Goal: Information Seeking & Learning: Learn about a topic

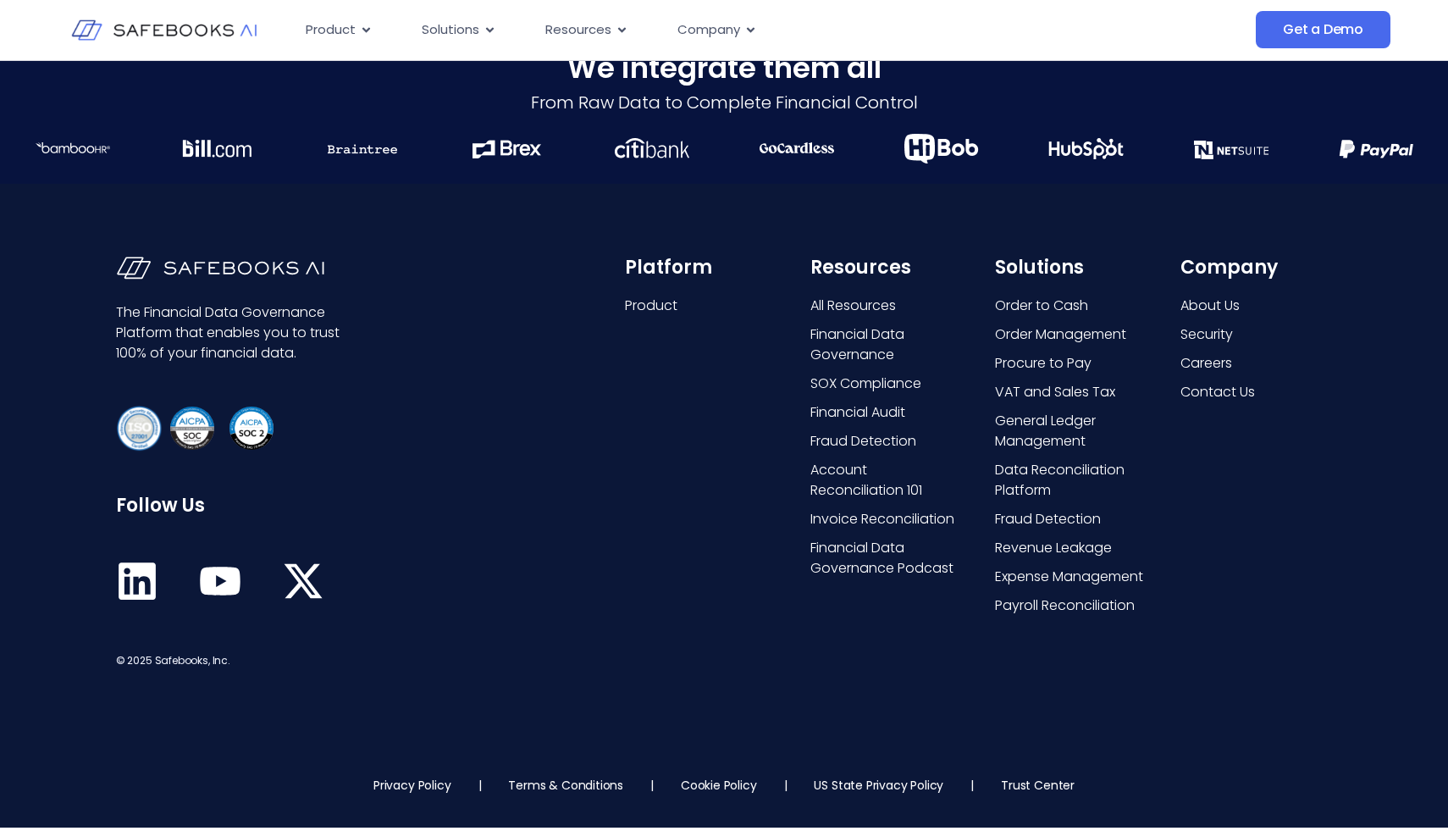
scroll to position [4296, 0]
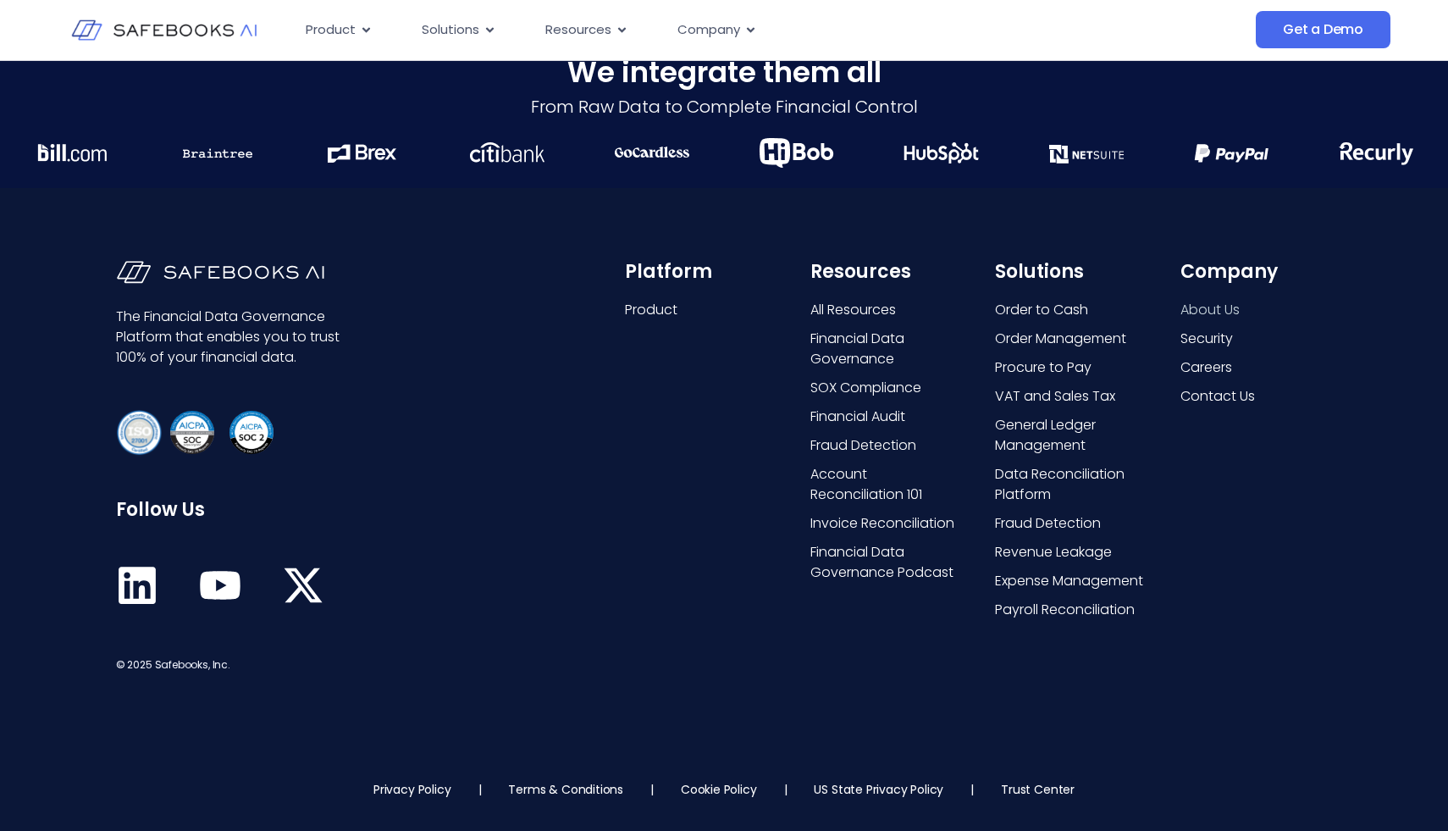
click at [1199, 306] on span "About Us" at bounding box center [1210, 310] width 59 height 20
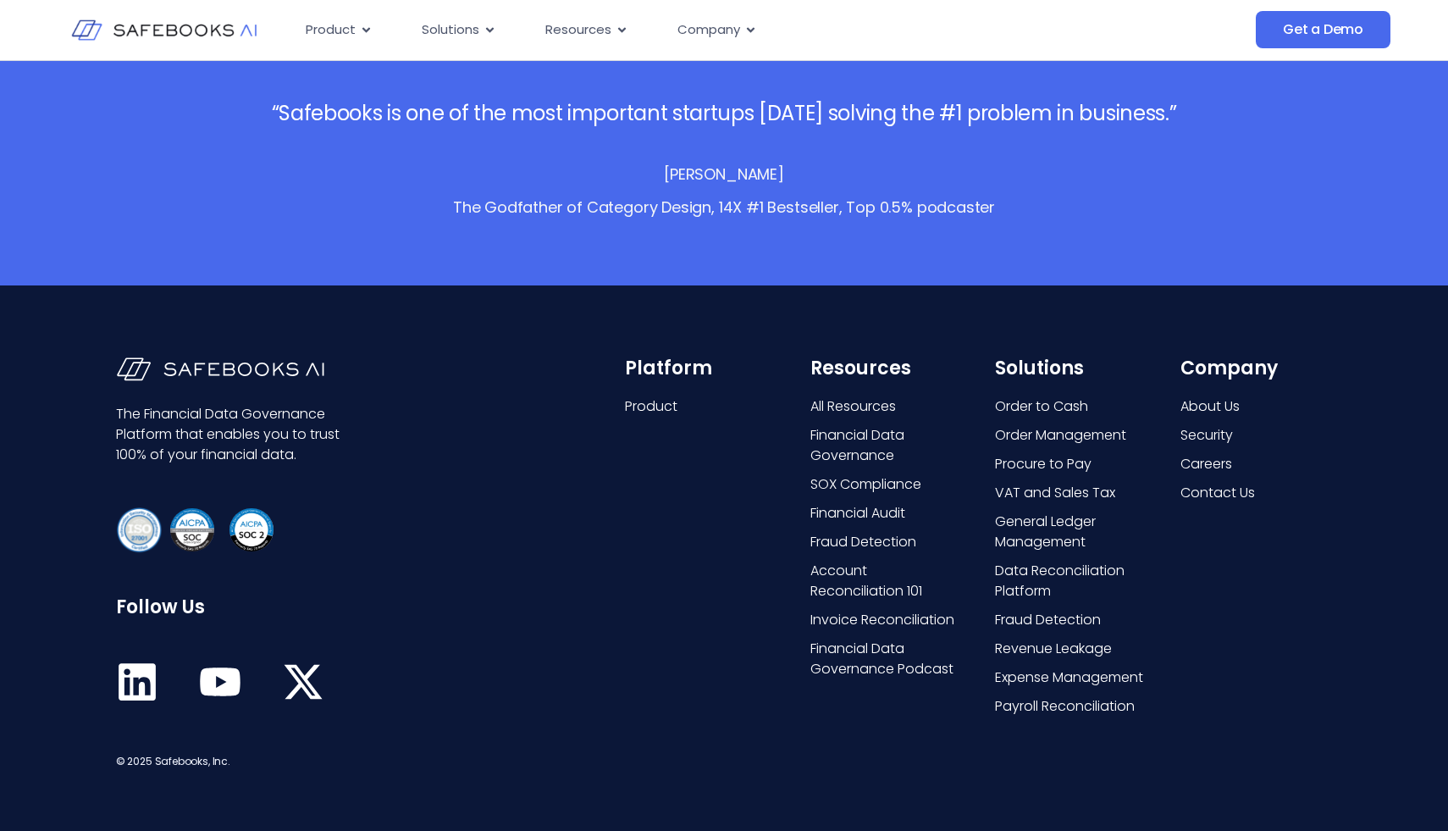
scroll to position [3408, 0]
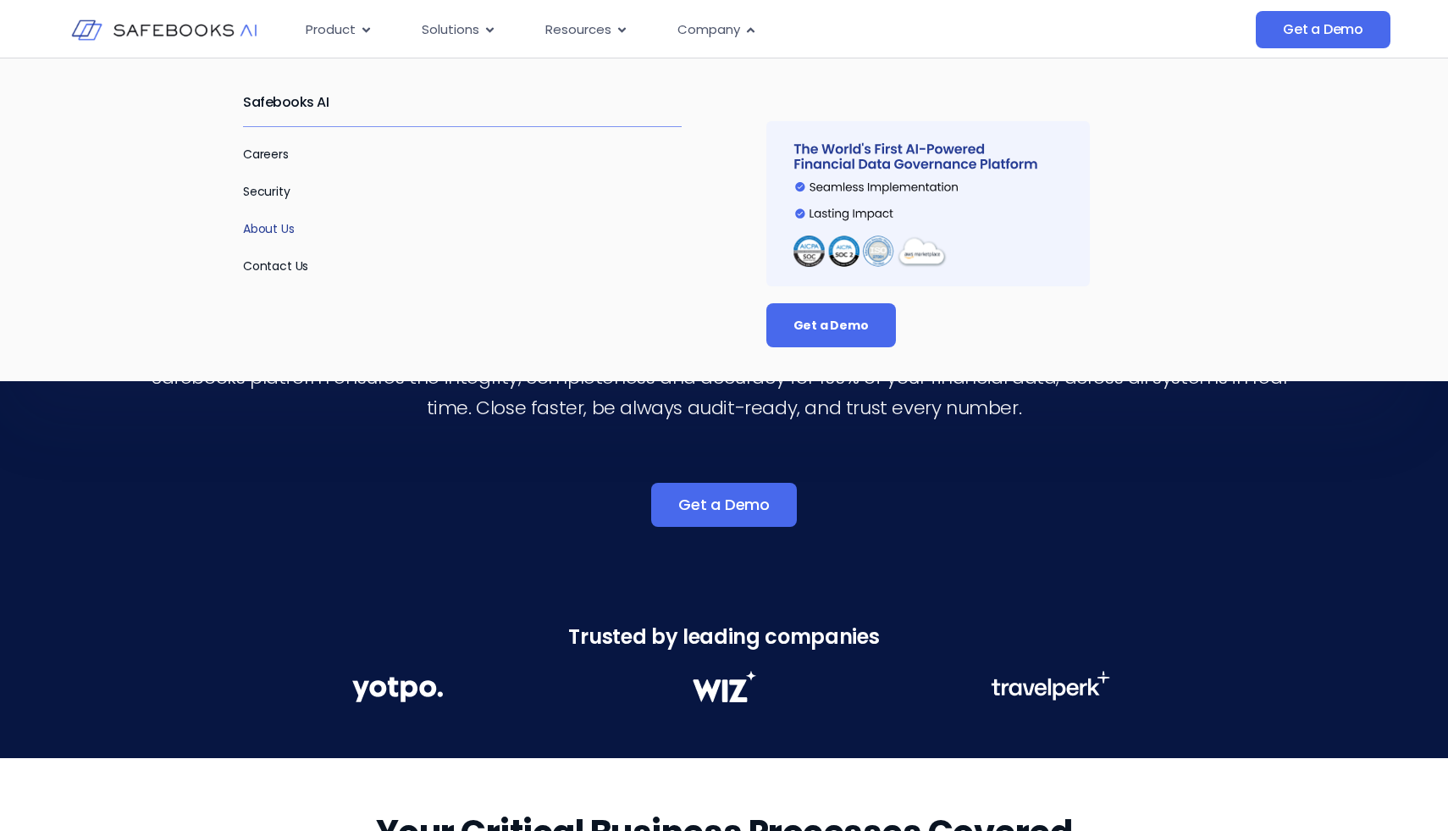
click at [273, 230] on link "About Us" at bounding box center [269, 228] width 52 height 17
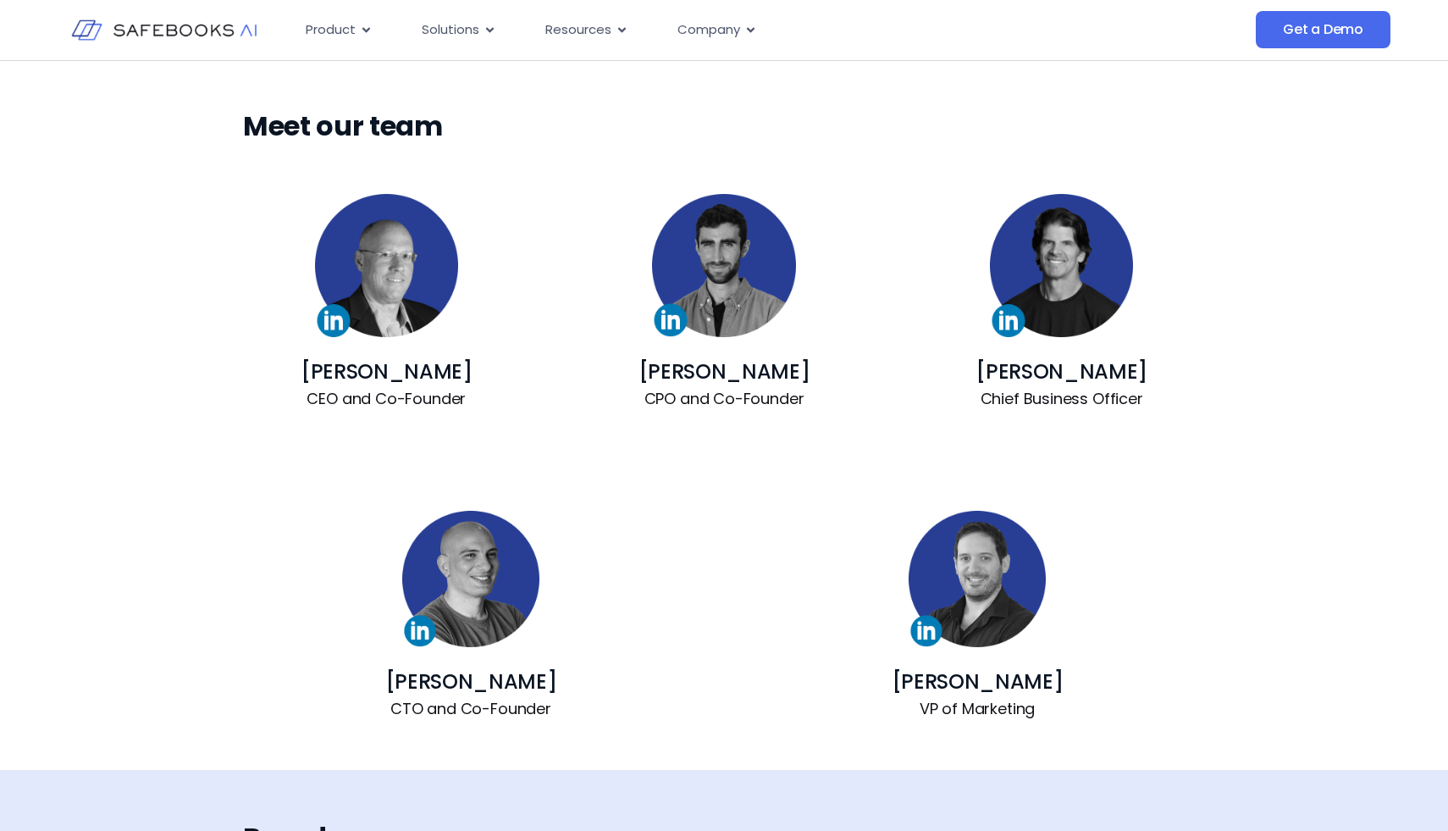
scroll to position [1071, 0]
